Goal: Transaction & Acquisition: Obtain resource

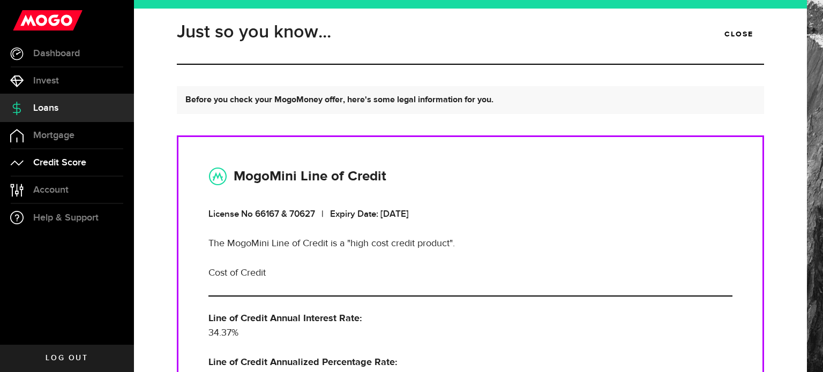
click at [68, 173] on link "Credit Score" at bounding box center [67, 162] width 134 height 27
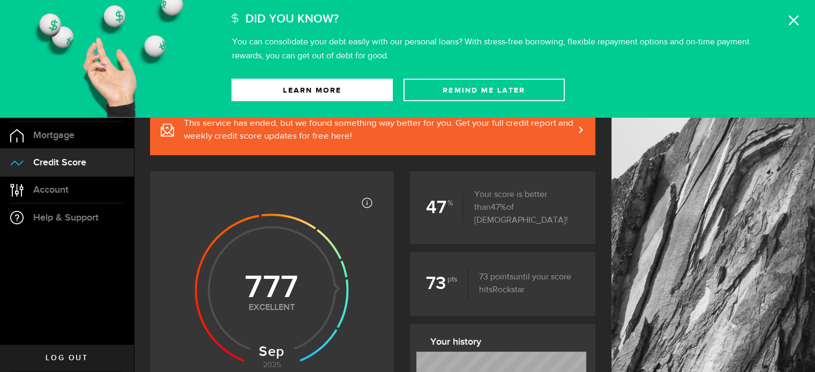
click at [794, 23] on icon at bounding box center [793, 20] width 11 height 11
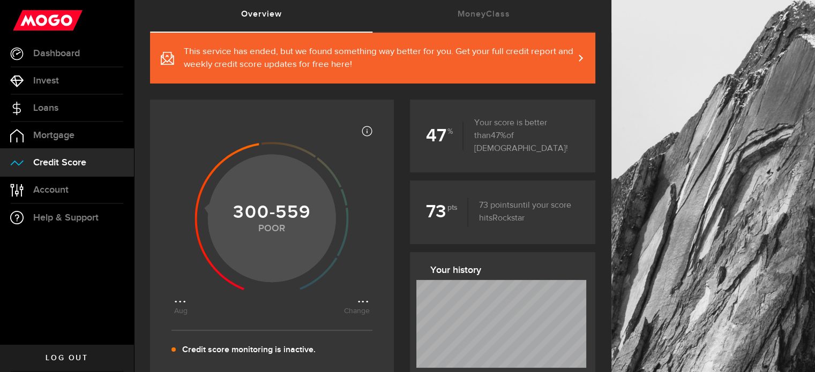
scroll to position [54, 0]
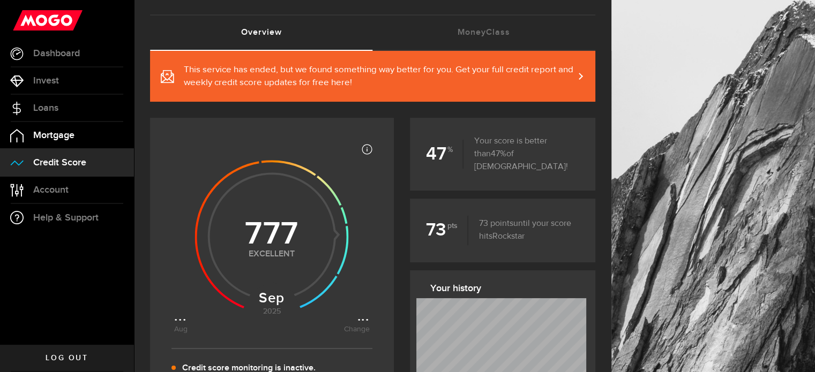
click at [64, 131] on span "Mortgage" at bounding box center [53, 136] width 41 height 10
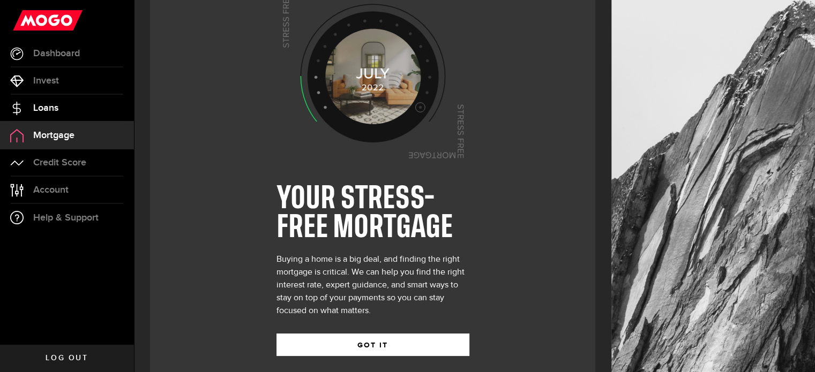
scroll to position [41, 0]
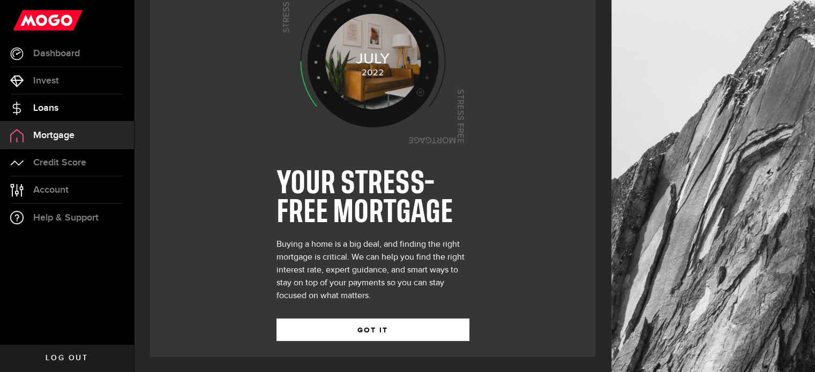
click at [73, 106] on link "Loans" at bounding box center [67, 108] width 134 height 27
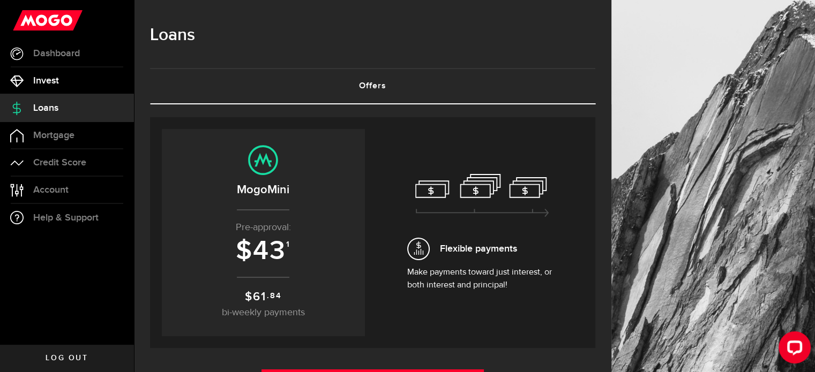
click at [69, 80] on link "Invest" at bounding box center [67, 80] width 134 height 27
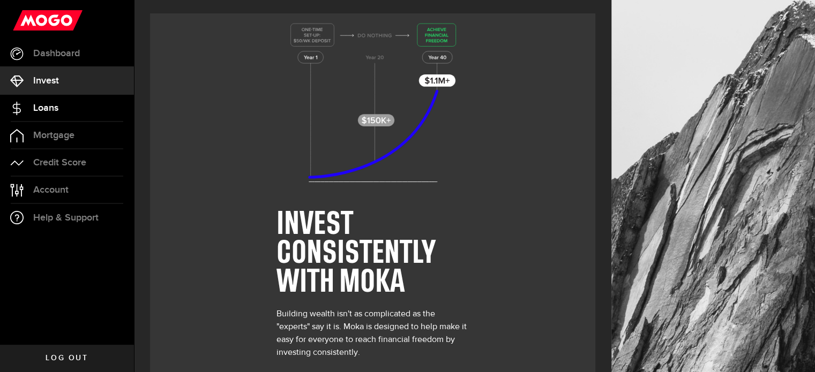
click at [69, 111] on link "Loans" at bounding box center [67, 108] width 134 height 27
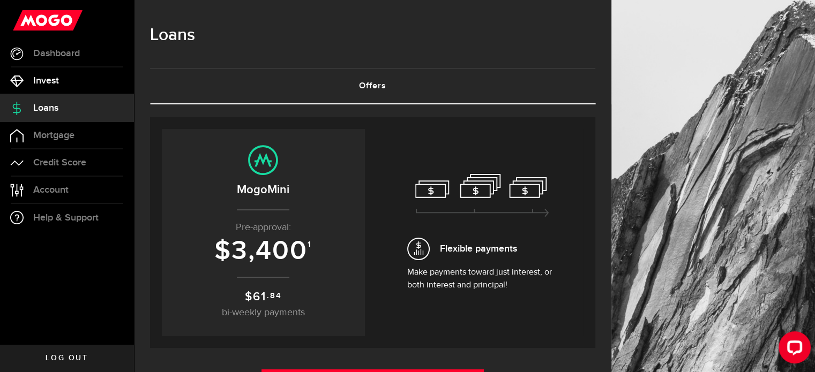
click at [95, 82] on link "Invest" at bounding box center [67, 80] width 134 height 27
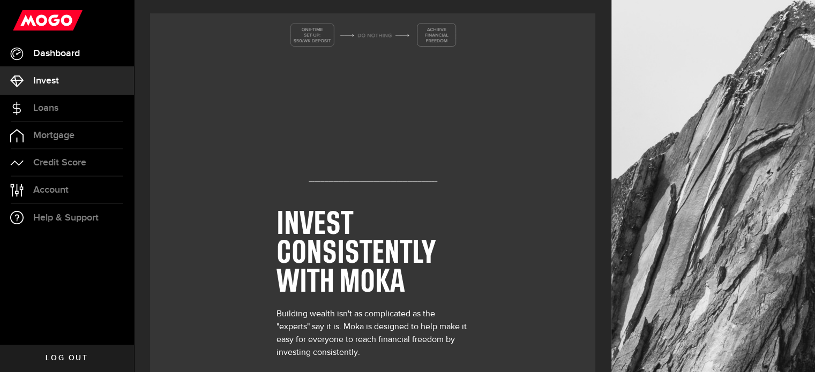
click at [87, 51] on link "Dashboard" at bounding box center [67, 53] width 134 height 27
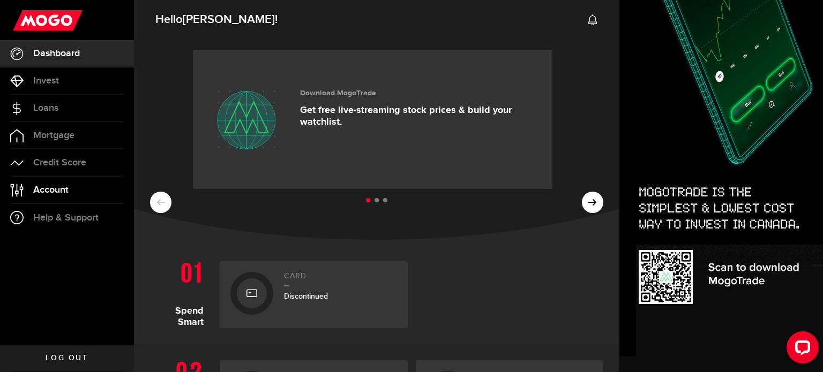
click at [87, 199] on link "Account Compte" at bounding box center [67, 190] width 134 height 27
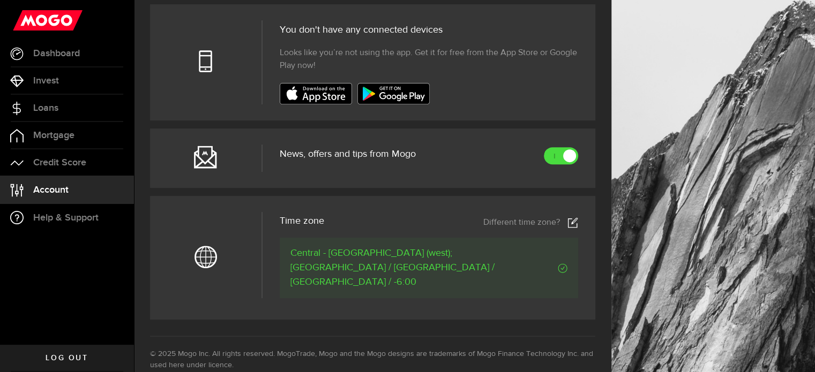
scroll to position [429, 0]
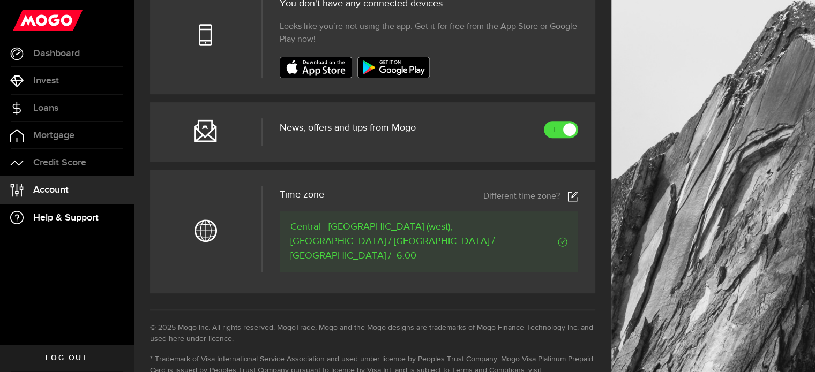
click at [69, 216] on span "Help & Support" at bounding box center [65, 218] width 65 height 10
click at [74, 167] on span "Credit Score" at bounding box center [59, 163] width 53 height 10
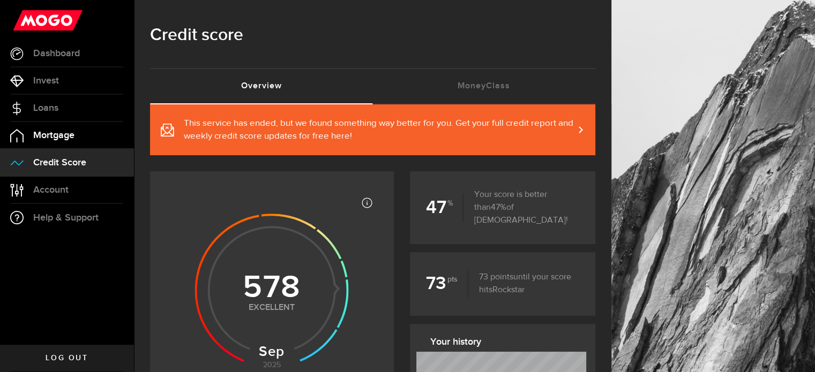
click at [77, 134] on link "Mortgage" at bounding box center [67, 135] width 134 height 27
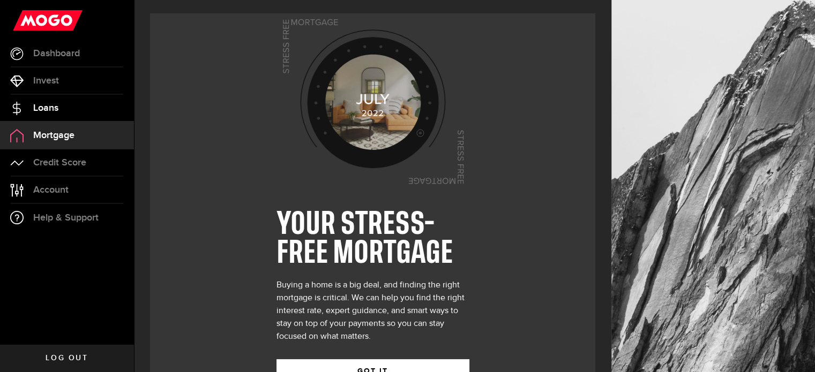
click at [80, 106] on link "Loans" at bounding box center [67, 108] width 134 height 27
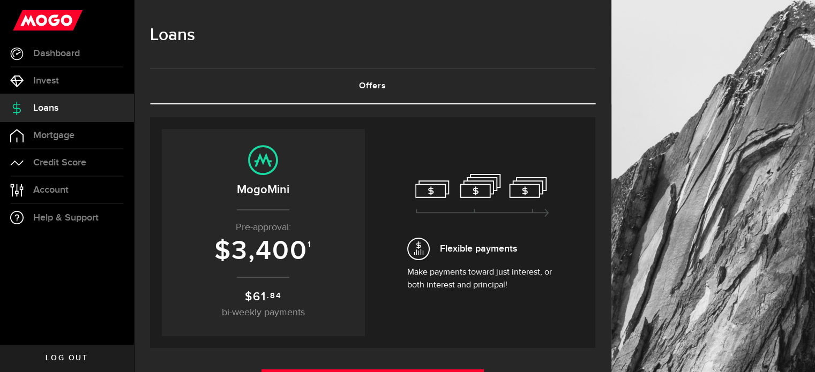
scroll to position [107, 0]
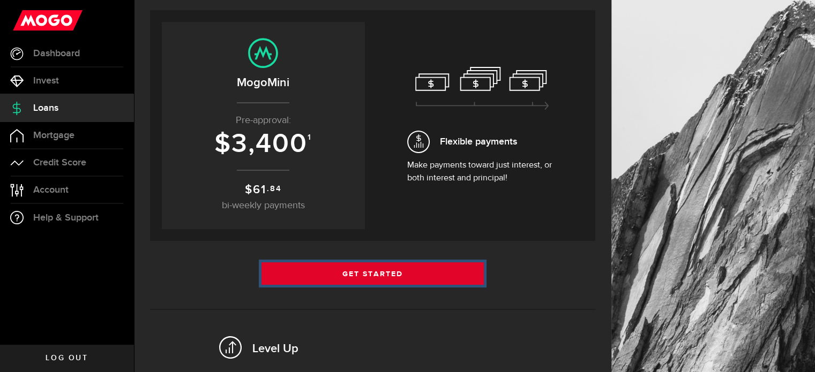
click at [315, 268] on link "Get Started" at bounding box center [372, 273] width 223 height 22
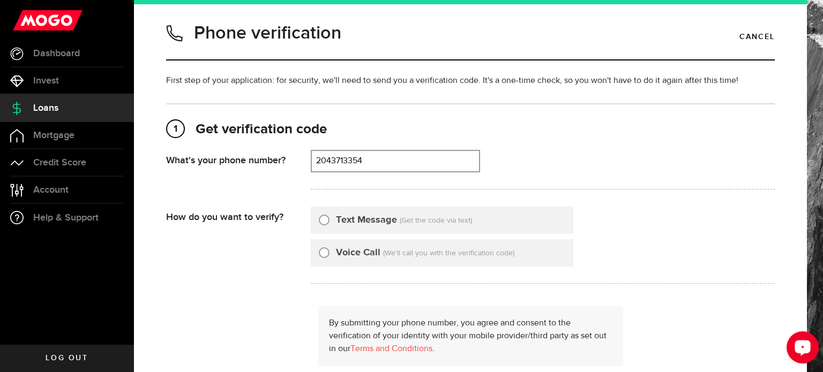
click at [812, 343] on button "Open LiveChat chat widget" at bounding box center [802, 348] width 32 height 32
type input "2043713354"
click at [728, 42] on header "Phone verification Cancel" at bounding box center [470, 39] width 609 height 41
click at [744, 31] on link "Cancel" at bounding box center [756, 37] width 35 height 18
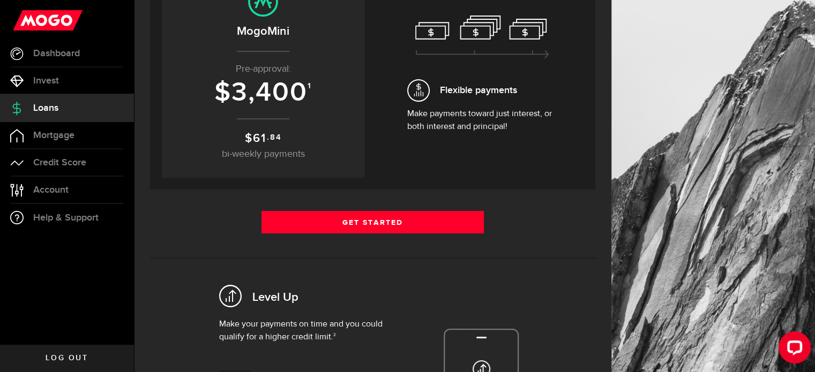
scroll to position [161, 0]
